Goal: Task Accomplishment & Management: Manage account settings

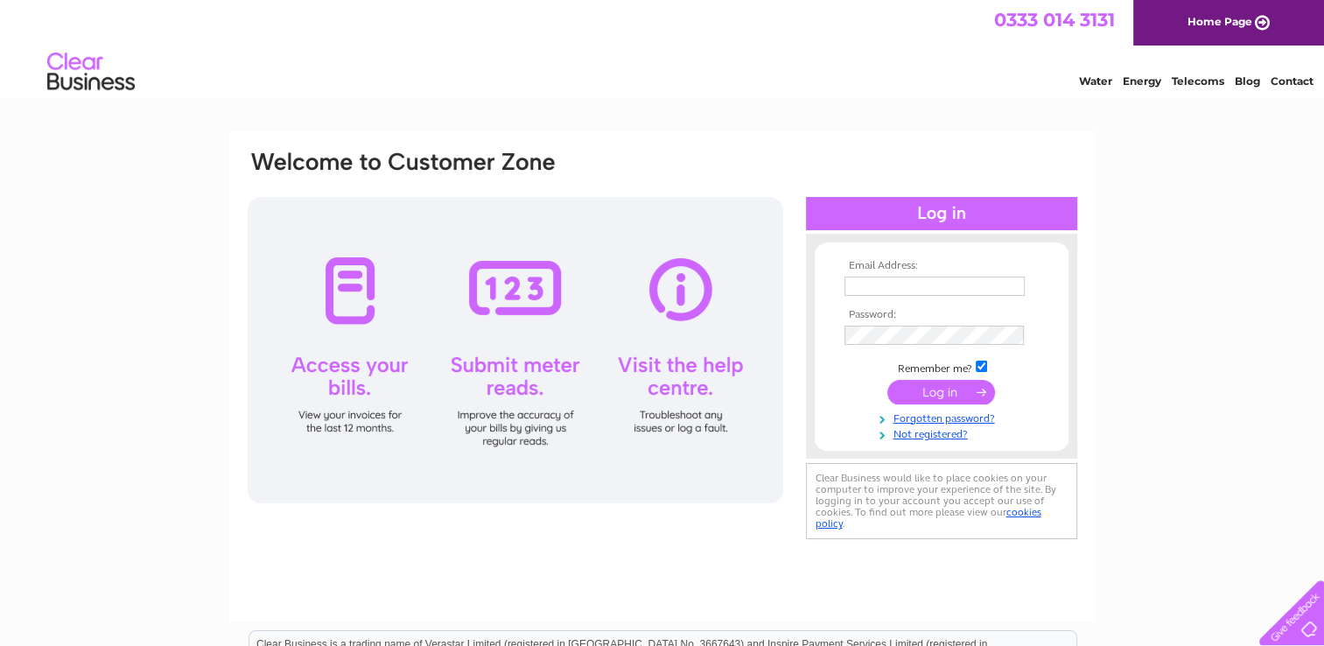
type input "[PERSON_NAME][EMAIL_ADDRESS][PERSON_NAME][DOMAIN_NAME]"
drag, startPoint x: 0, startPoint y: 0, endPoint x: 1096, endPoint y: 178, distance: 1110.8
click at [1096, 178] on div "Email Address: henryhayward@clara.co.uk Password: Forgotten password?" at bounding box center [662, 525] width 1324 height 789
click at [953, 391] on input "submit" at bounding box center [941, 392] width 108 height 24
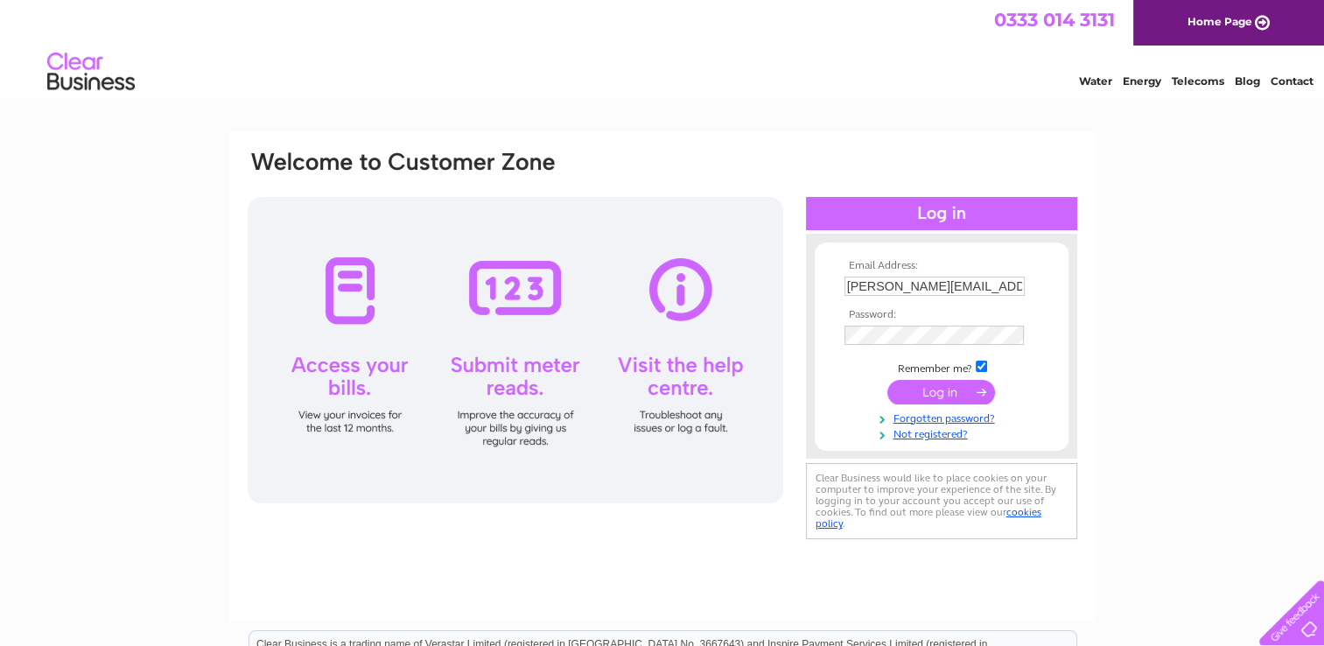
click at [953, 391] on input "submit" at bounding box center [941, 392] width 108 height 24
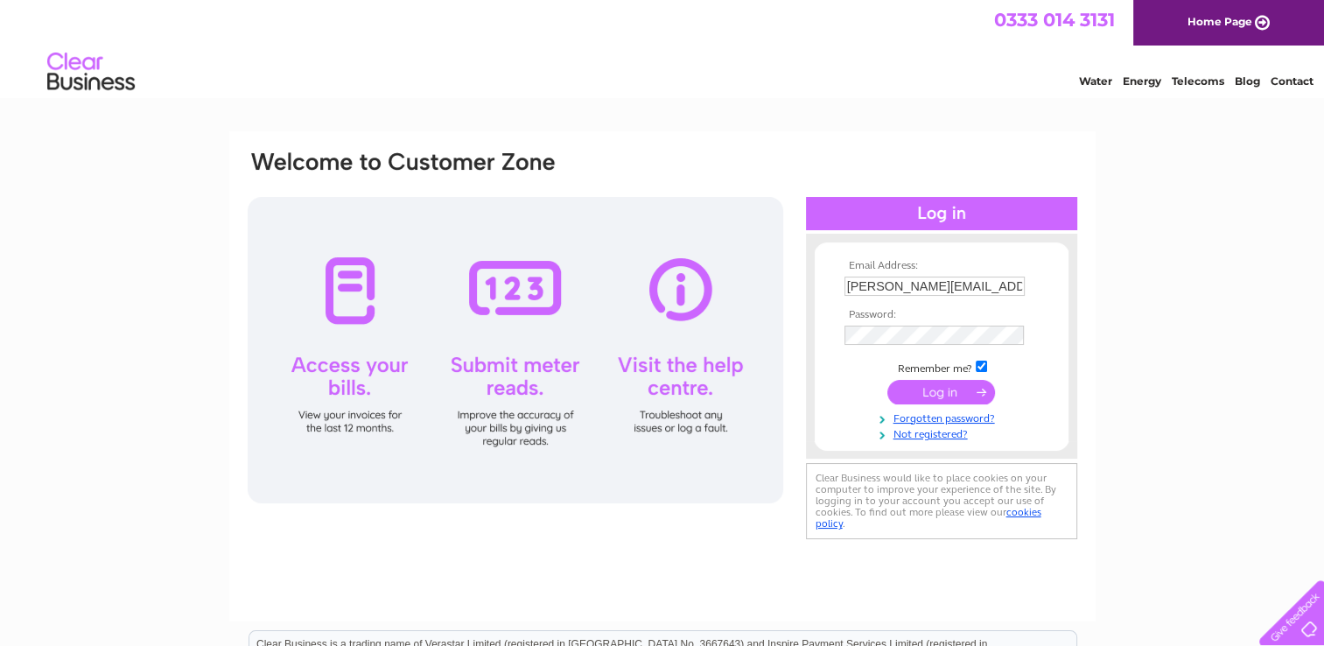
click at [1151, 317] on div "Email Address: henryhayward@clara.co.uk Password: Forgotten password?" at bounding box center [662, 525] width 1324 height 789
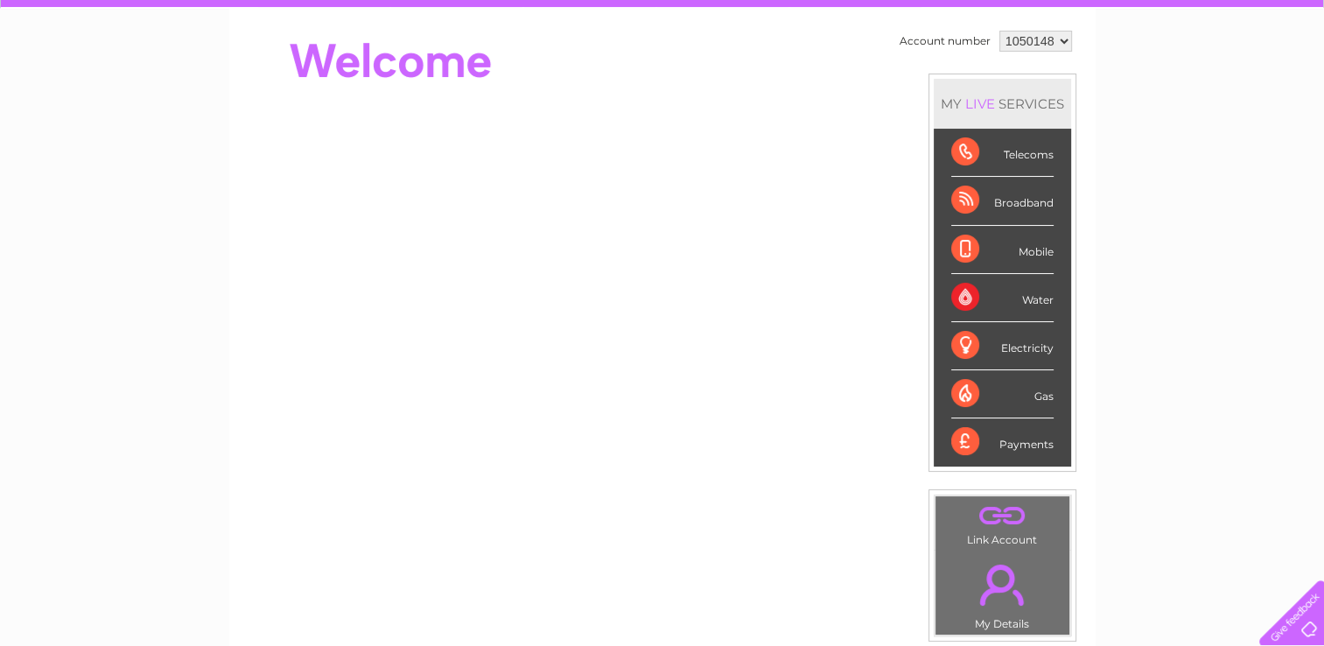
scroll to position [157, 0]
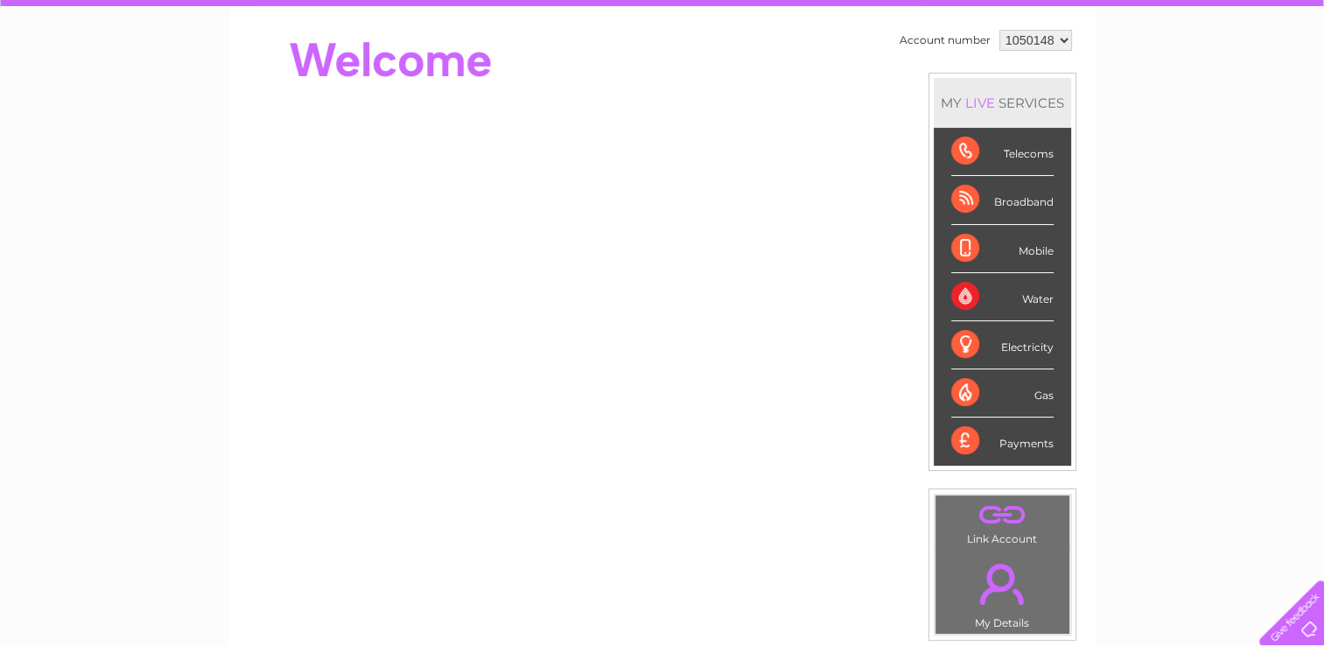
click at [1319, 361] on div "My Clear Business Login Details My Details My Preferences Link Account My Accou…" at bounding box center [662, 465] width 1324 height 983
click at [963, 142] on div "Telecoms" at bounding box center [1002, 152] width 102 height 48
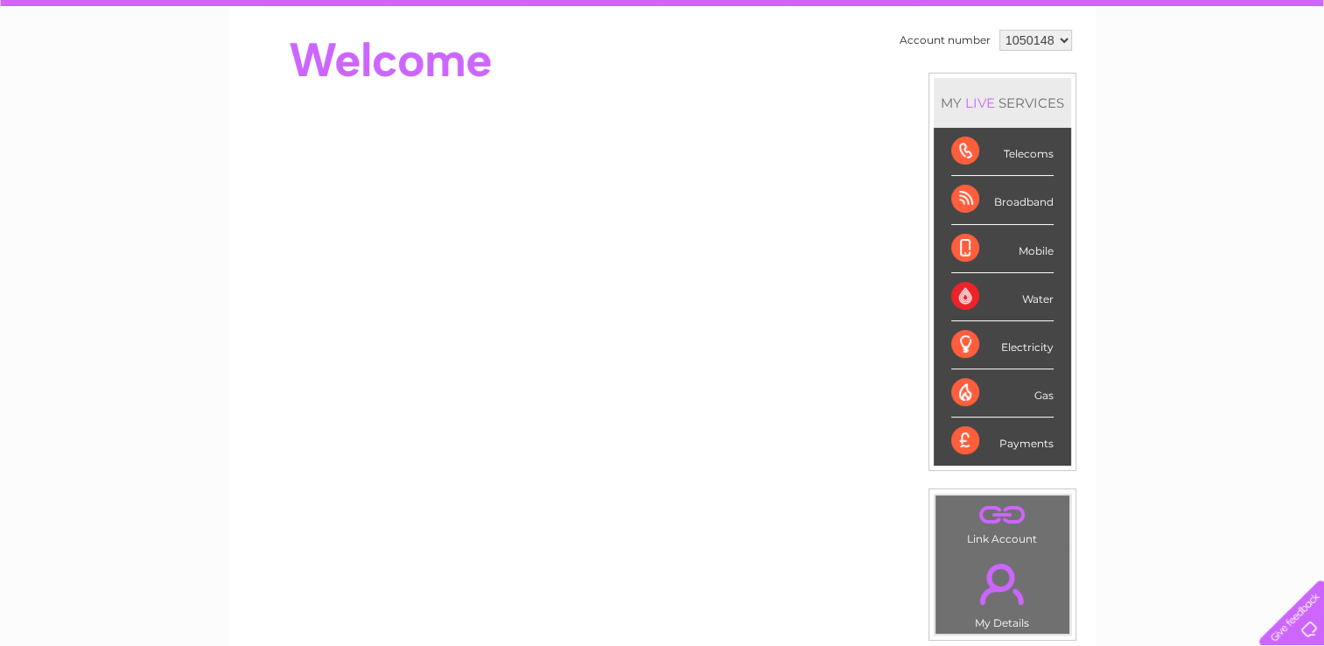
click at [963, 142] on div "Telecoms" at bounding box center [1002, 152] width 102 height 48
drag, startPoint x: 963, startPoint y: 142, endPoint x: 1022, endPoint y: 145, distance: 58.7
click at [1022, 145] on div "Telecoms" at bounding box center [1002, 152] width 102 height 48
click at [1032, 166] on div "Telecoms" at bounding box center [1002, 152] width 102 height 48
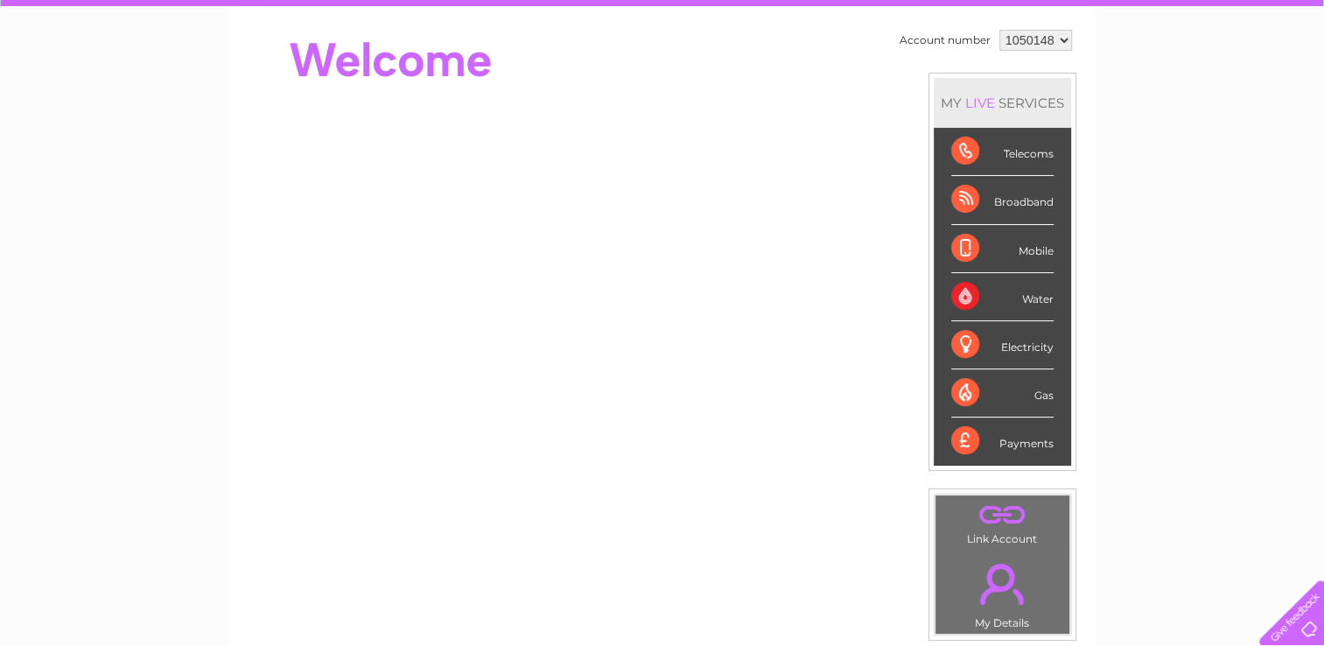
click at [1032, 166] on div "Telecoms" at bounding box center [1002, 152] width 102 height 48
click at [966, 197] on div "Broadband" at bounding box center [1002, 200] width 102 height 48
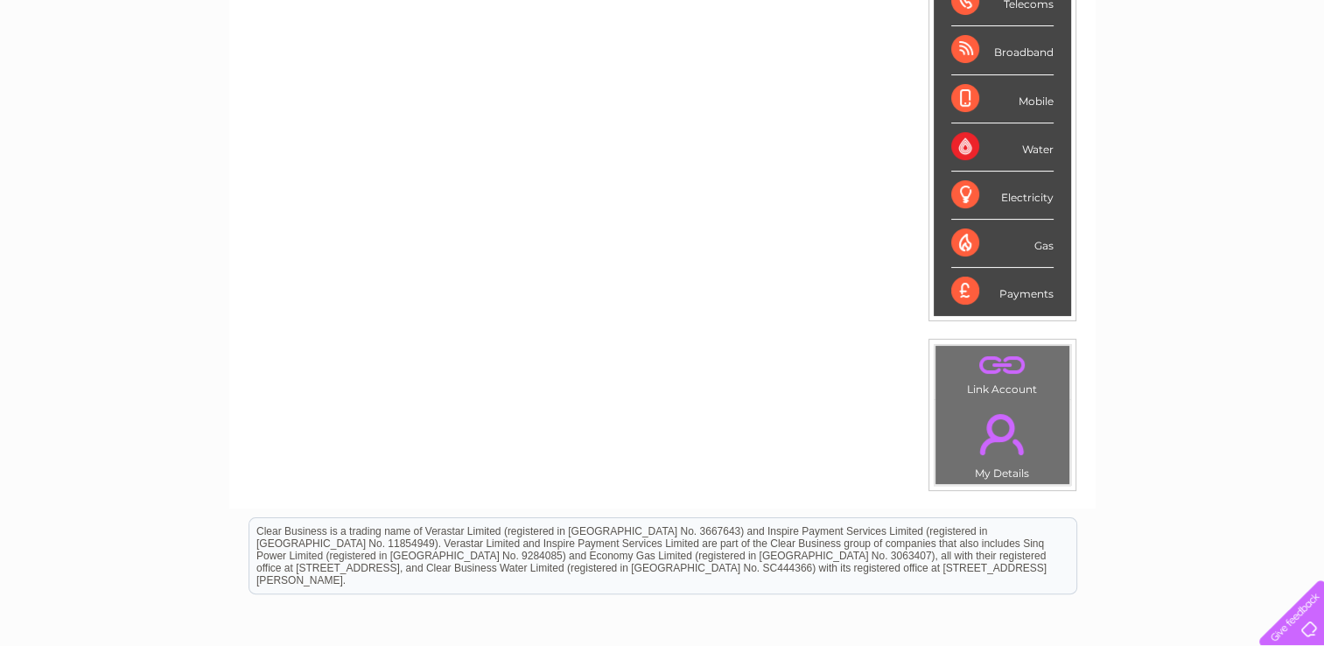
scroll to position [305, 0]
click at [993, 50] on div "Broadband" at bounding box center [1002, 52] width 102 height 48
